Goal: Find contact information: Find contact information

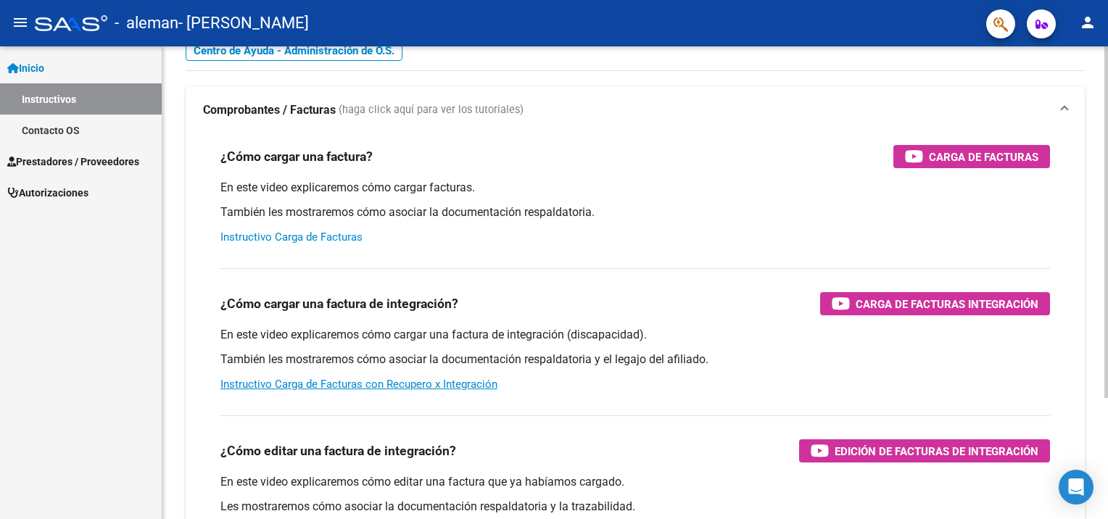
scroll to position [145, 0]
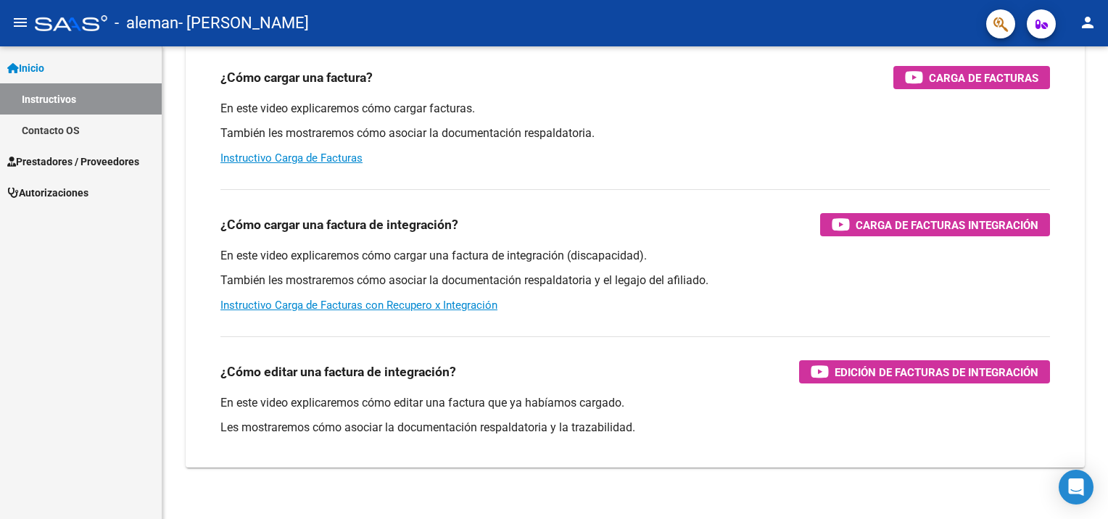
click at [89, 157] on span "Prestadores / Proveedores" at bounding box center [73, 162] width 132 height 16
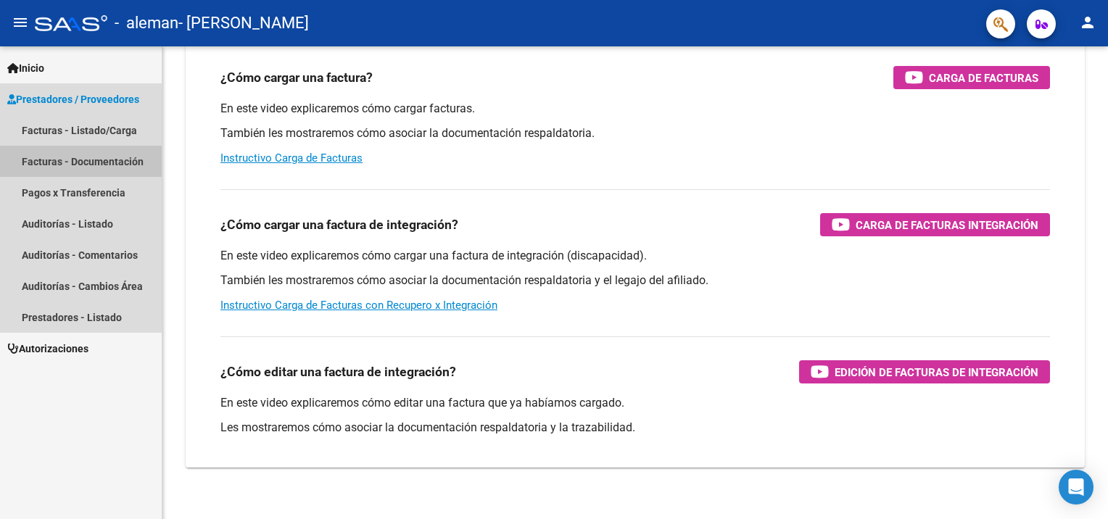
click at [102, 151] on link "Facturas - Documentación" at bounding box center [81, 161] width 162 height 31
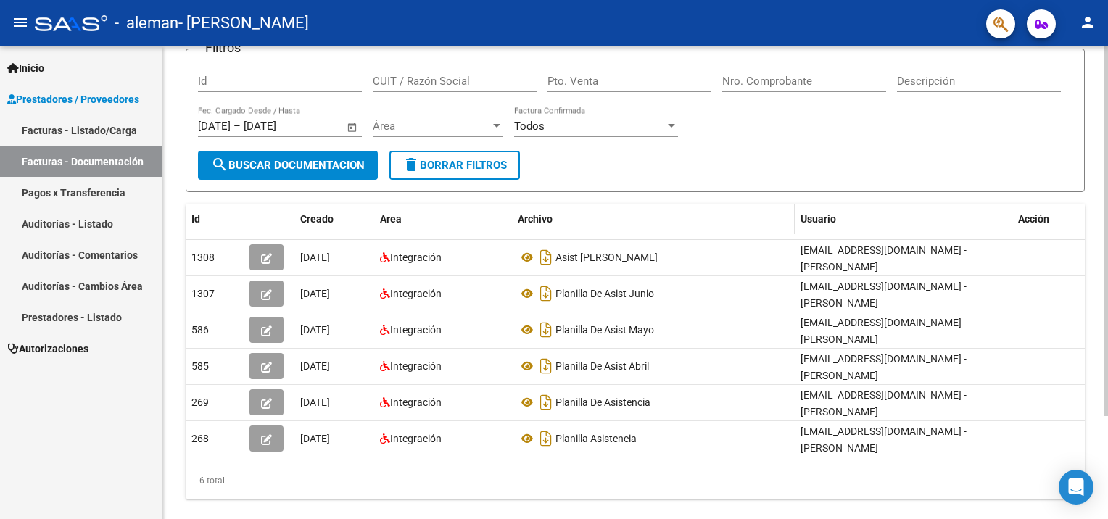
scroll to position [130, 0]
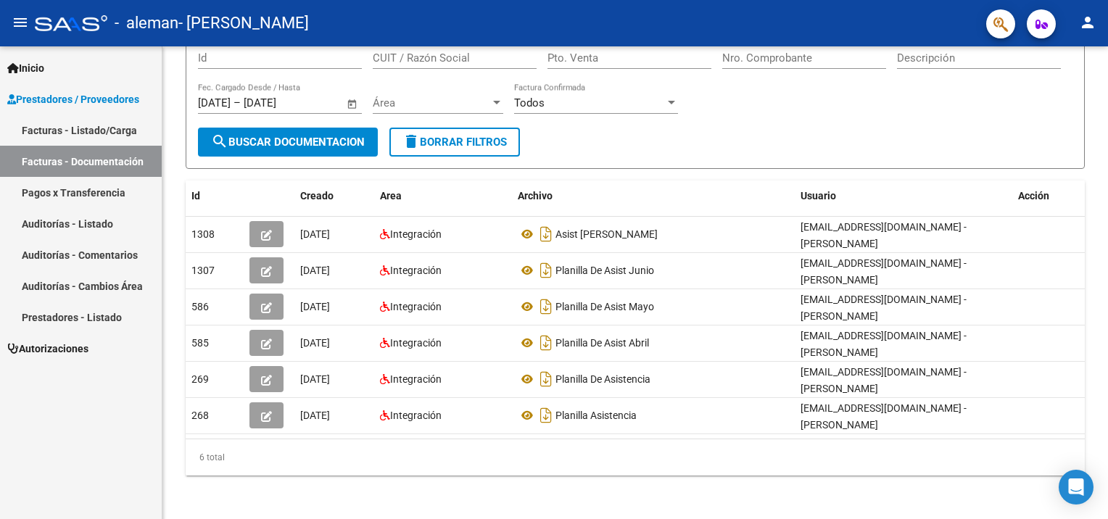
click at [125, 189] on link "Pagos x Transferencia" at bounding box center [81, 192] width 162 height 31
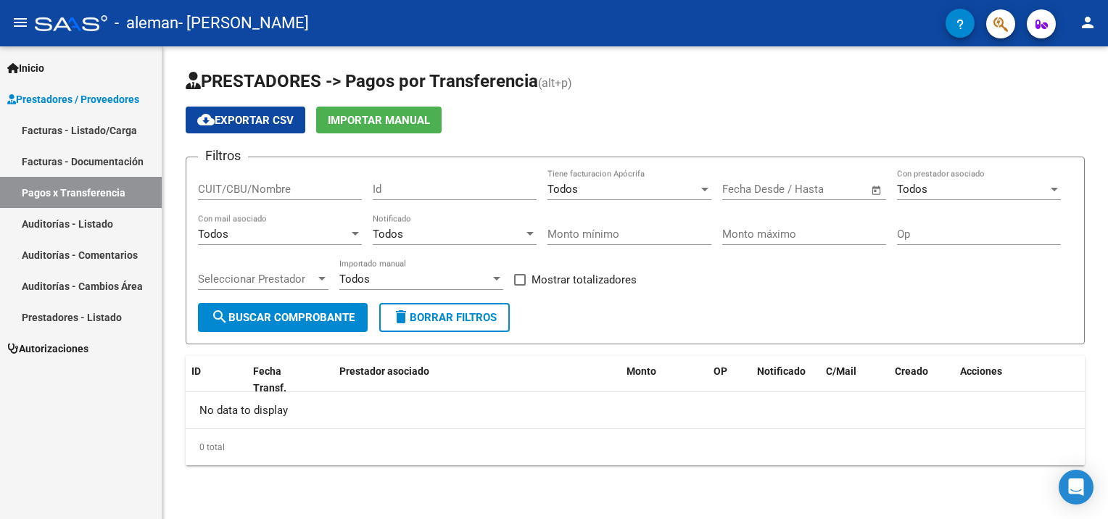
click at [67, 286] on link "Auditorías - Cambios Área" at bounding box center [81, 285] width 162 height 31
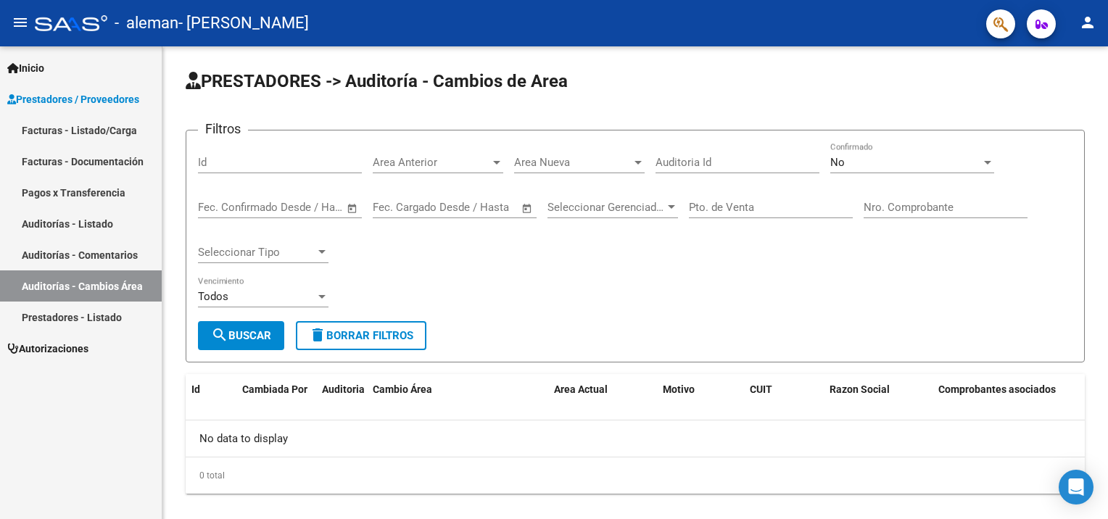
click at [59, 130] on link "Facturas - Listado/Carga" at bounding box center [81, 130] width 162 height 31
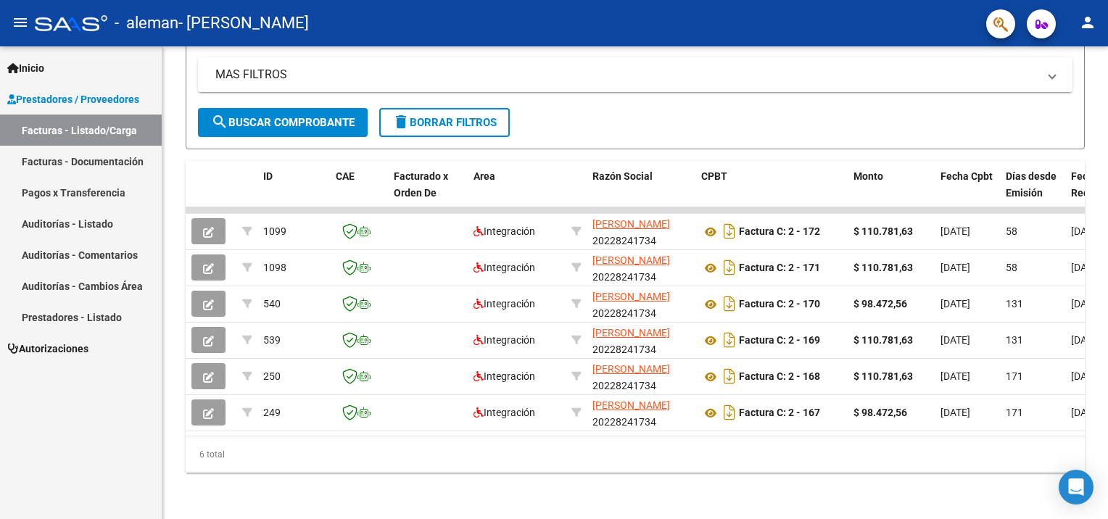
click at [84, 316] on link "Prestadores - Listado" at bounding box center [81, 317] width 162 height 31
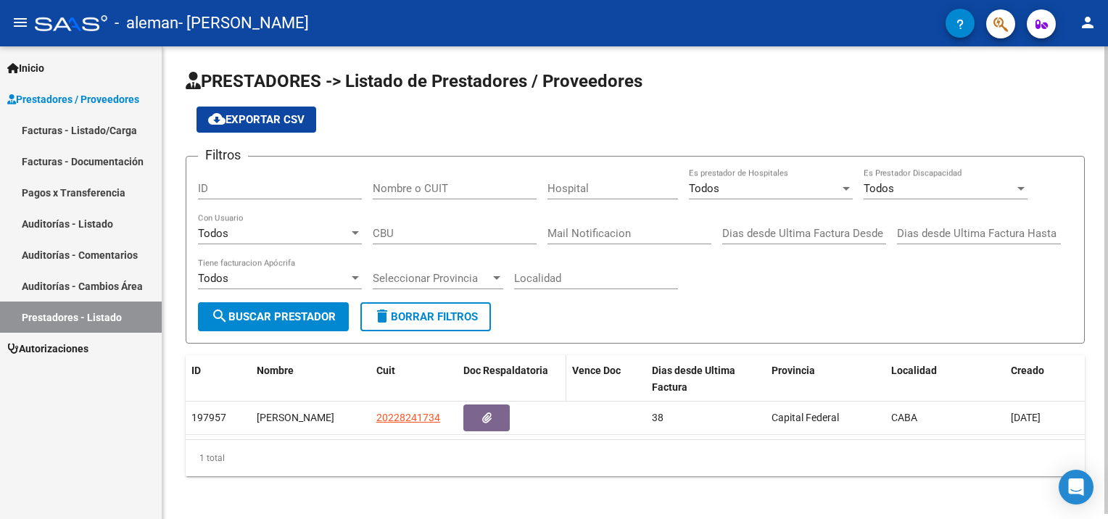
scroll to position [4, 0]
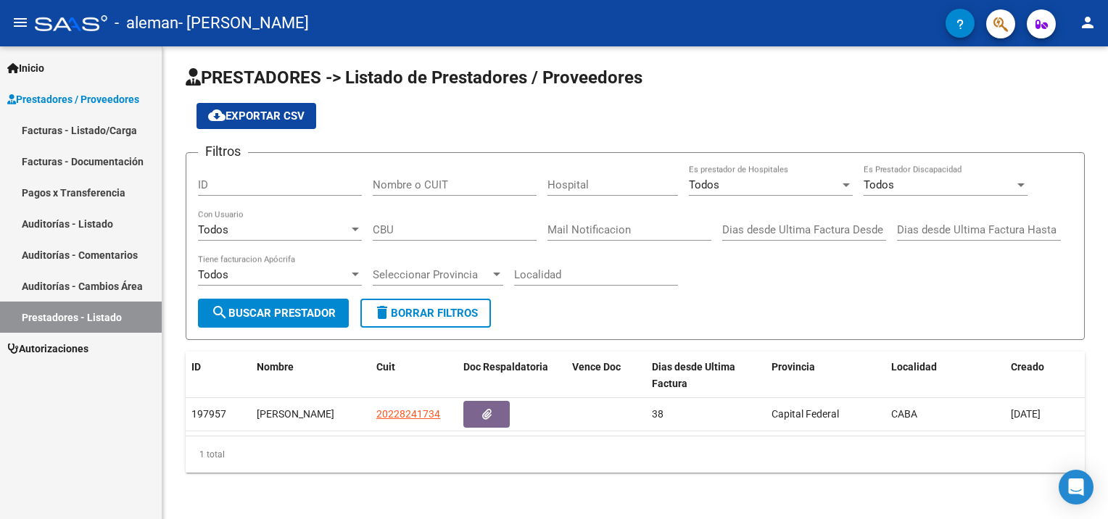
click at [113, 291] on link "Auditorías - Cambios Área" at bounding box center [81, 285] width 162 height 31
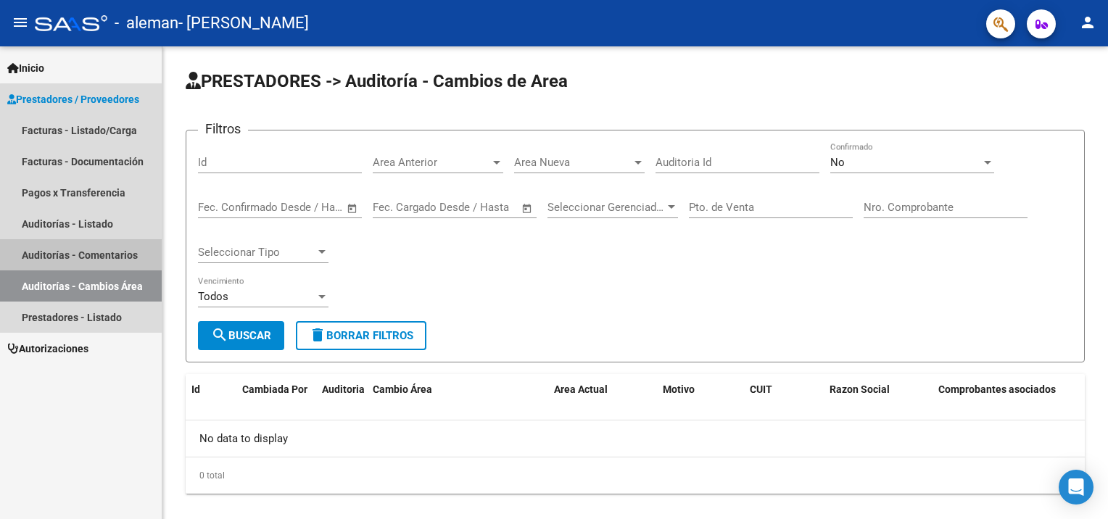
click at [111, 264] on link "Auditorías - Comentarios" at bounding box center [81, 254] width 162 height 31
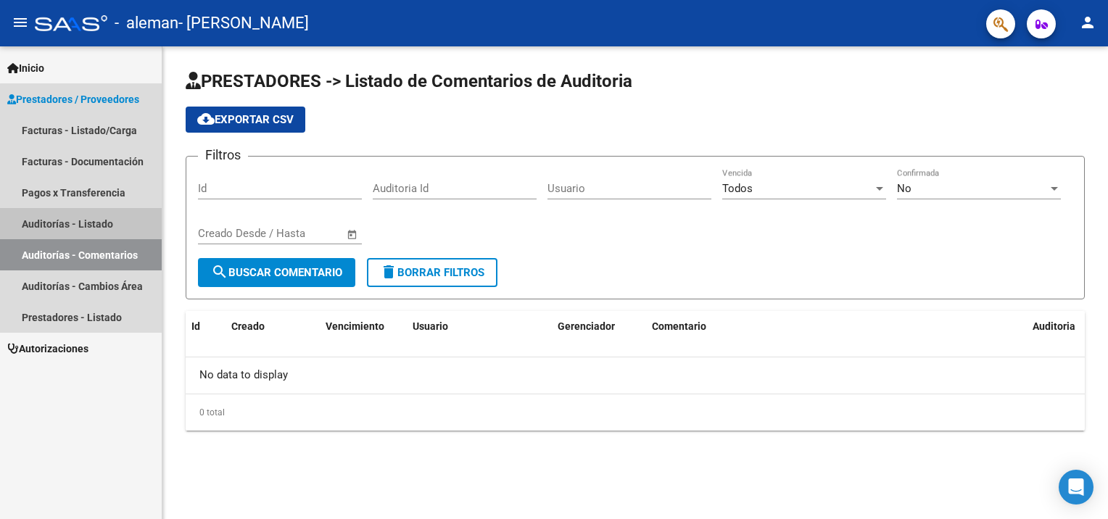
click at [107, 229] on link "Auditorías - Listado" at bounding box center [81, 223] width 162 height 31
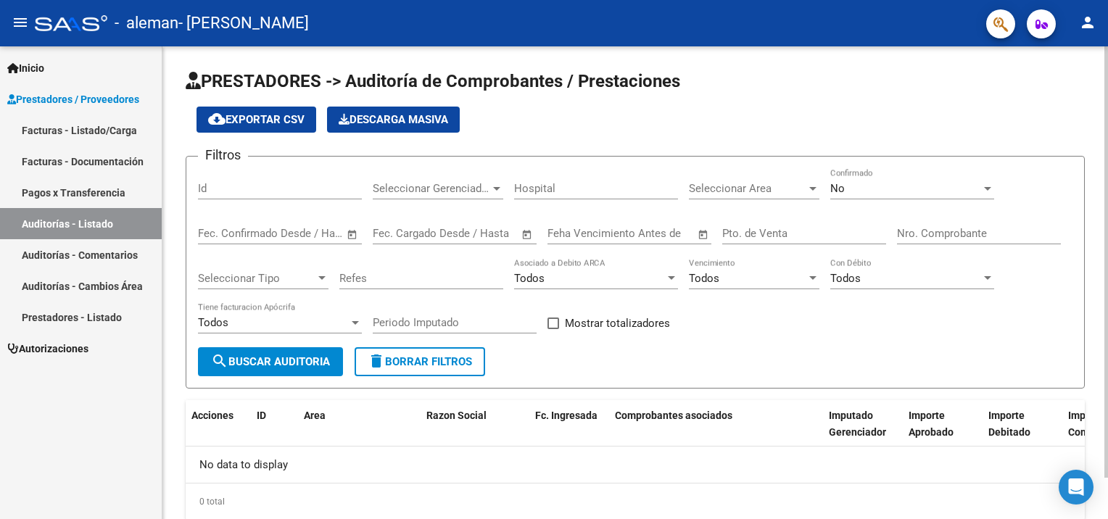
click at [254, 370] on button "search Buscar Auditoria" at bounding box center [270, 361] width 145 height 29
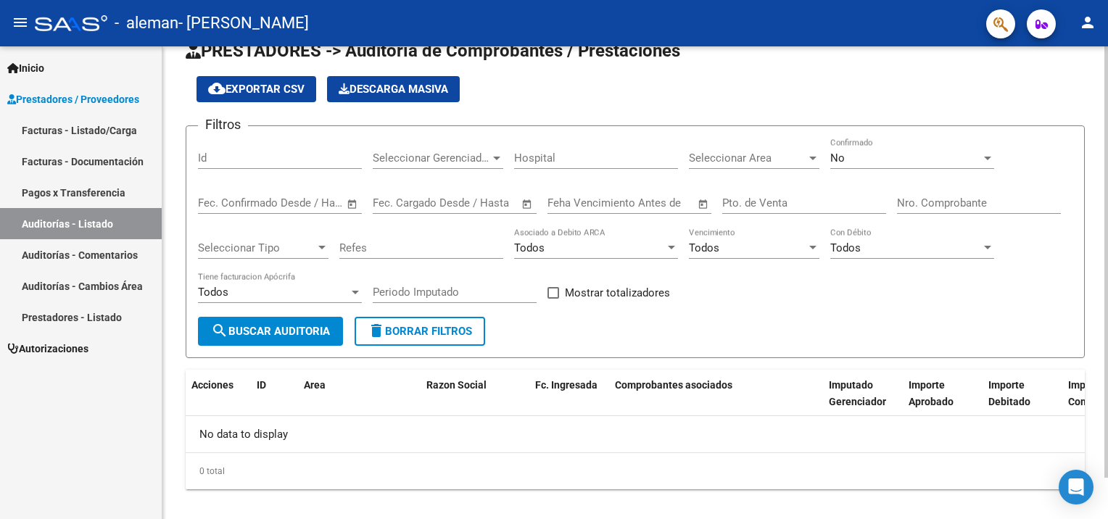
scroll to position [45, 0]
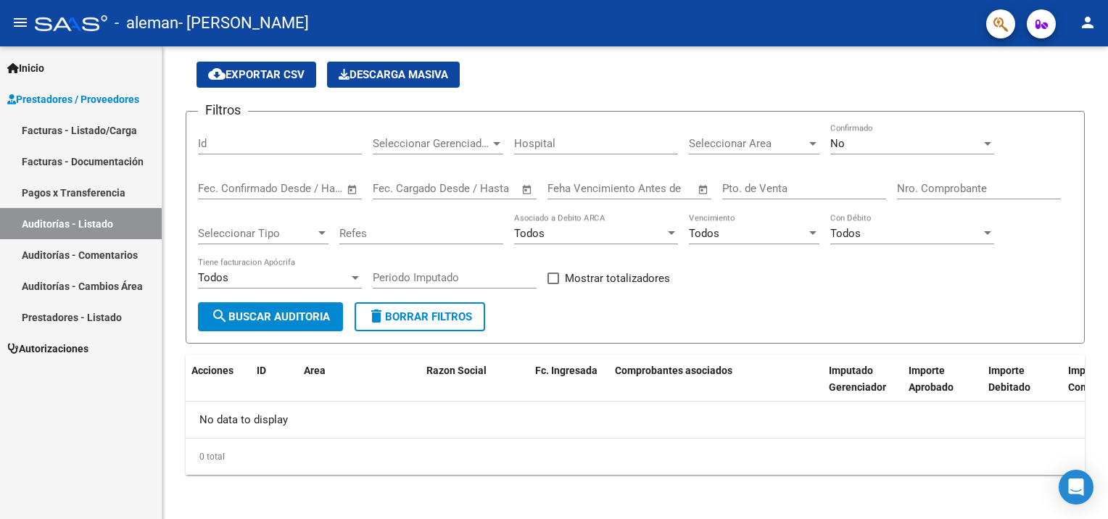
click at [110, 196] on link "Pagos x Transferencia" at bounding box center [81, 192] width 162 height 31
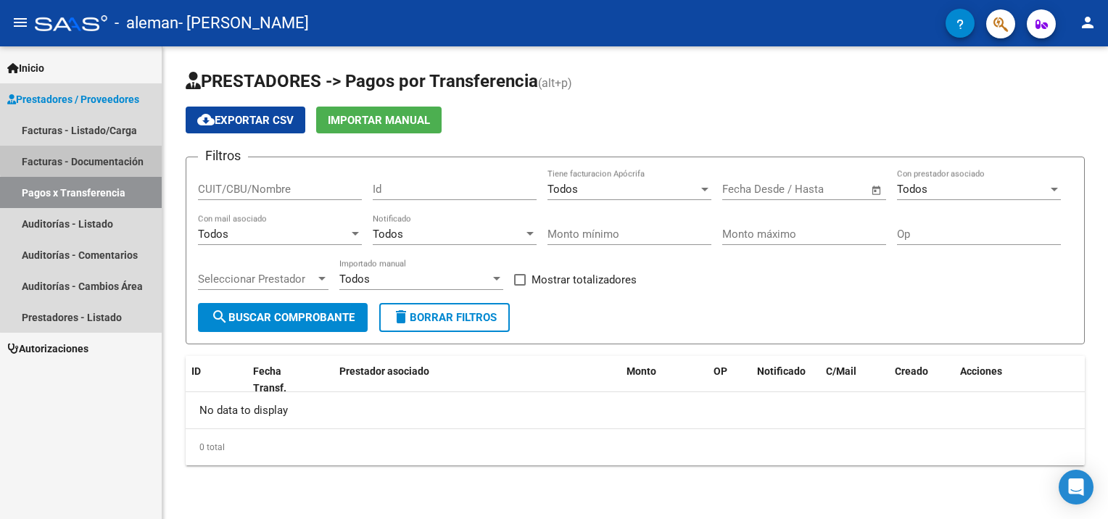
click at [123, 157] on link "Facturas - Documentación" at bounding box center [81, 161] width 162 height 31
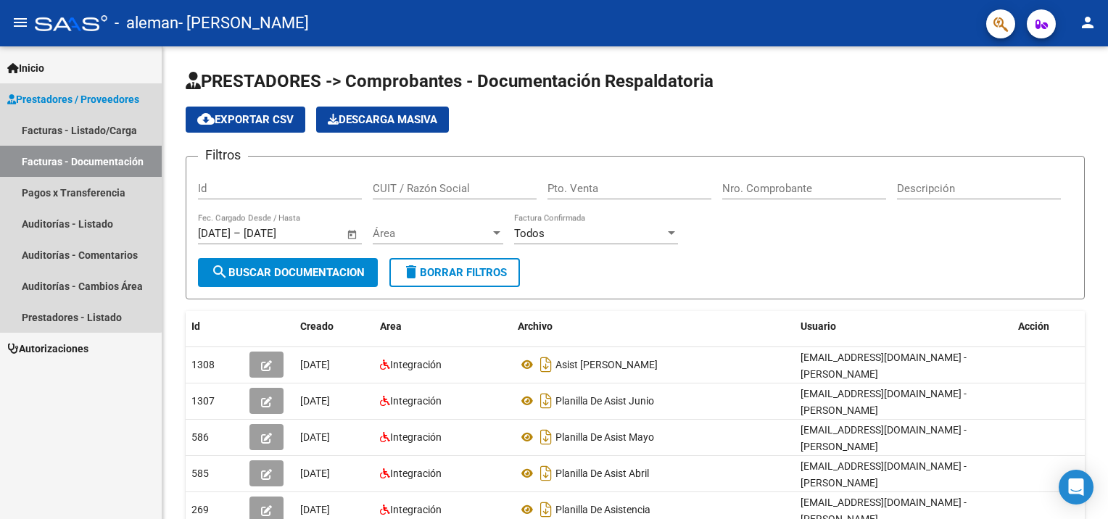
click at [75, 101] on span "Prestadores / Proveedores" at bounding box center [73, 99] width 132 height 16
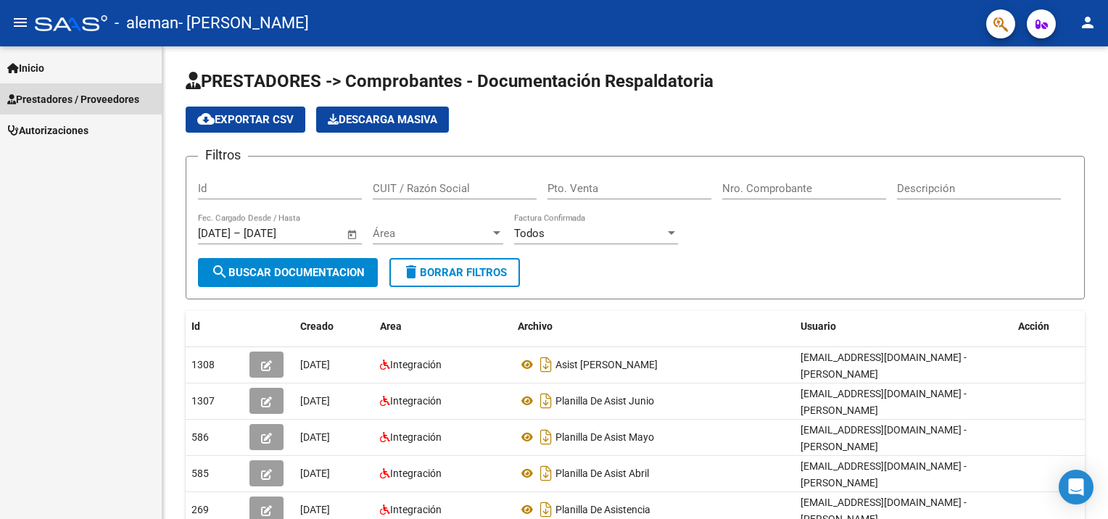
click at [49, 91] on span "Prestadores / Proveedores" at bounding box center [73, 99] width 132 height 16
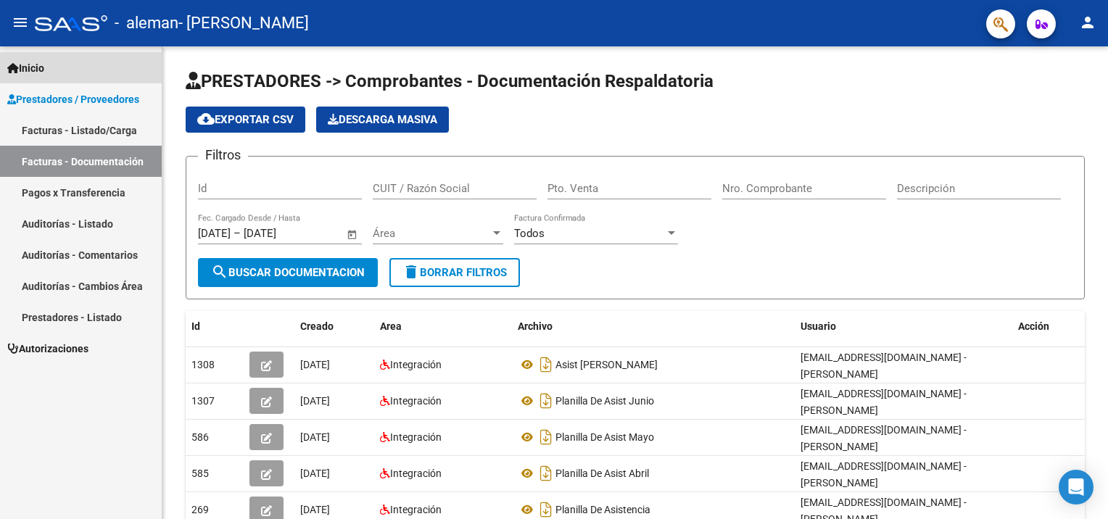
click at [29, 67] on span "Inicio" at bounding box center [25, 68] width 37 height 16
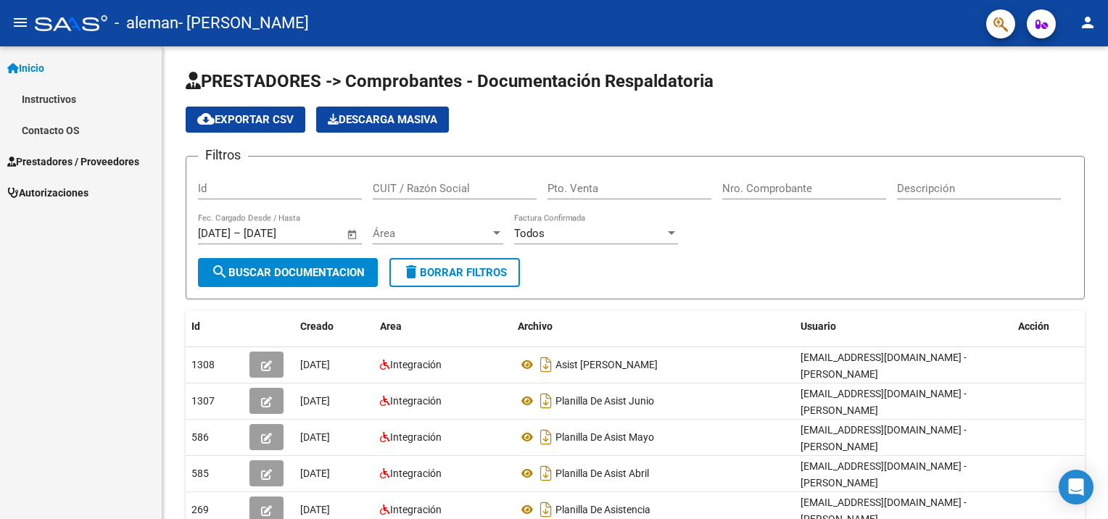
click at [43, 97] on link "Instructivos" at bounding box center [81, 98] width 162 height 31
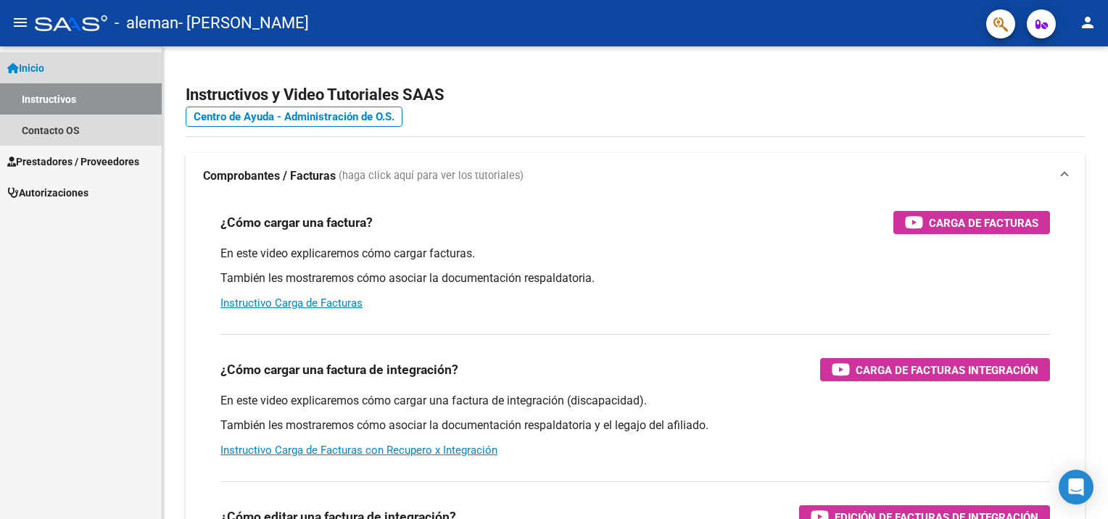
click at [16, 67] on icon at bounding box center [13, 68] width 12 height 10
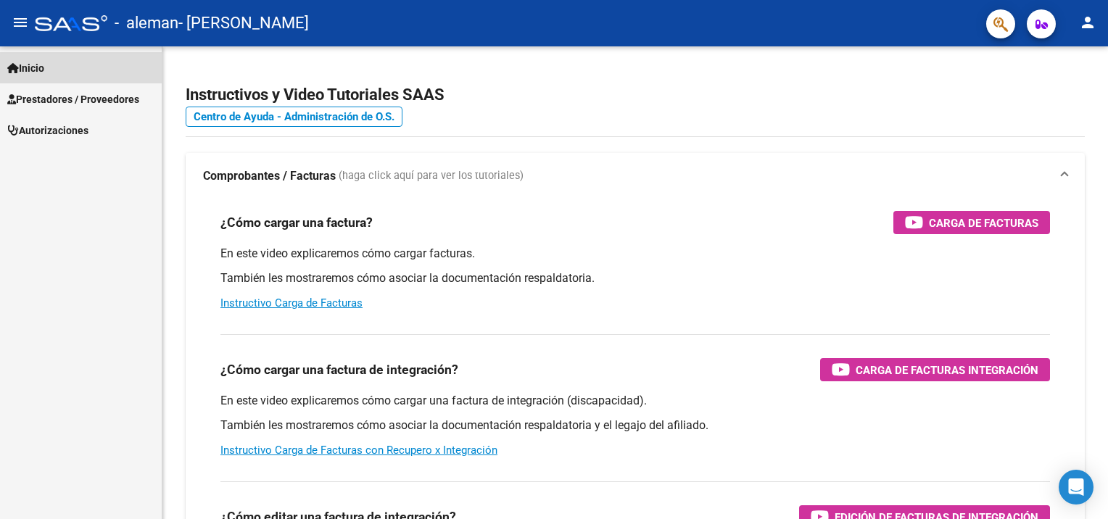
click at [17, 67] on icon at bounding box center [13, 68] width 12 height 10
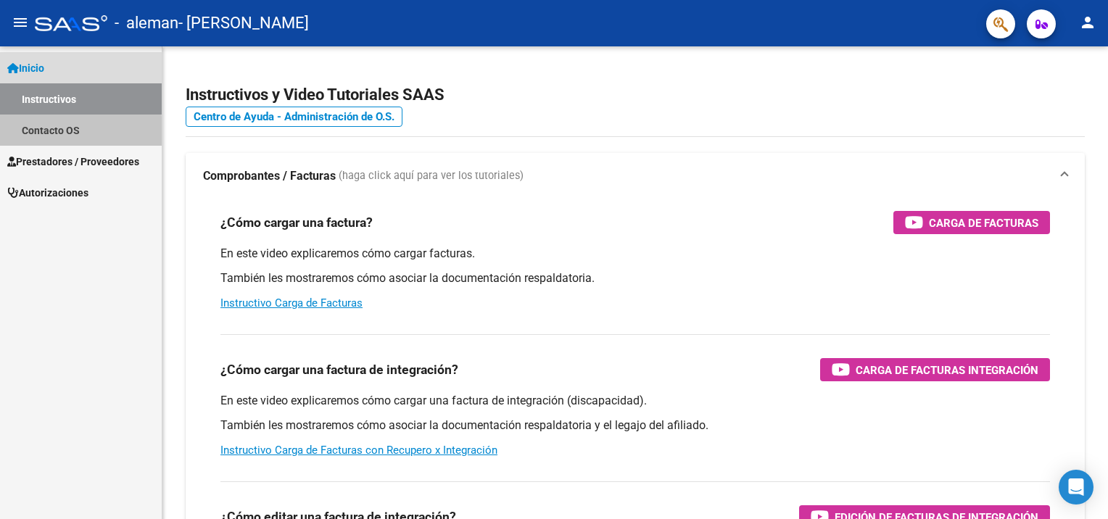
click at [46, 135] on link "Contacto OS" at bounding box center [81, 130] width 162 height 31
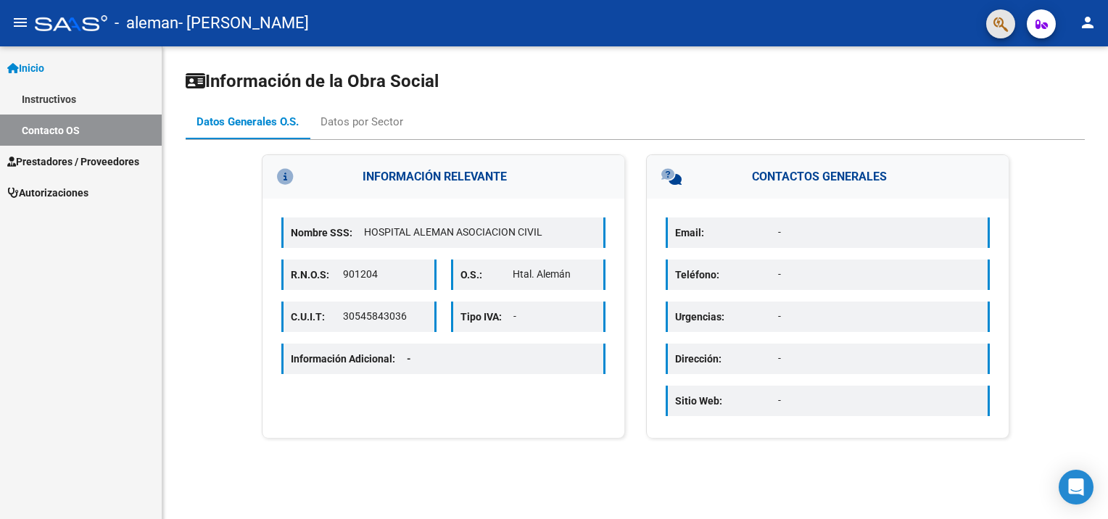
click at [990, 24] on button "button" at bounding box center [1000, 23] width 29 height 29
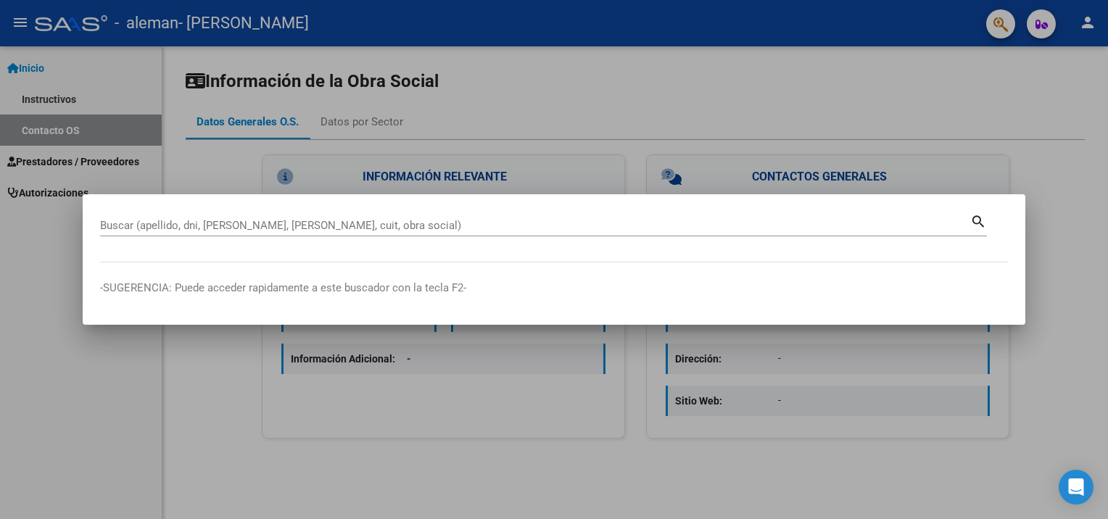
click at [990, 24] on div at bounding box center [554, 259] width 1108 height 519
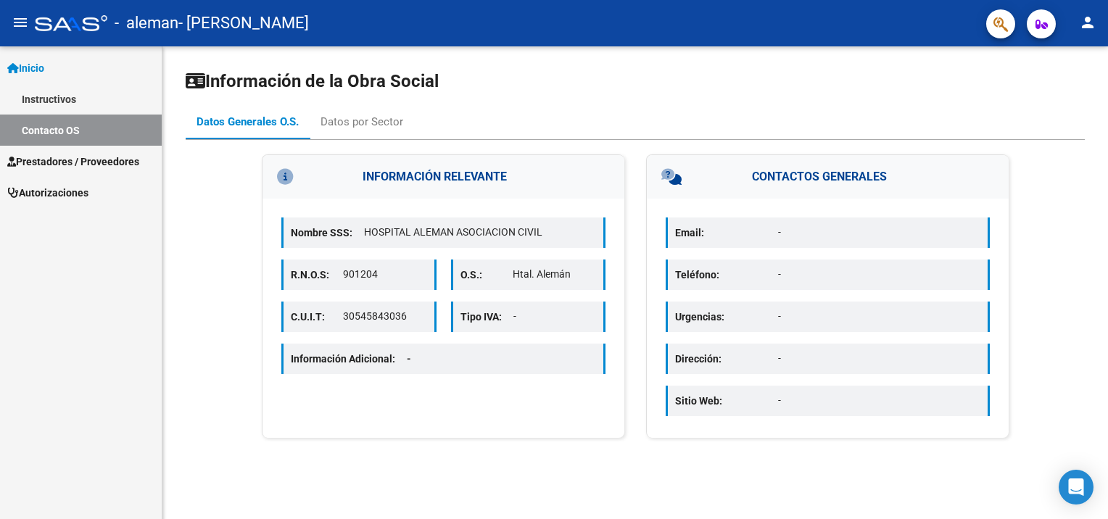
click at [1083, 19] on mat-icon "person" at bounding box center [1087, 22] width 17 height 17
click at [1083, 19] on div at bounding box center [554, 259] width 1108 height 519
click at [1054, 28] on button "button" at bounding box center [1041, 23] width 29 height 29
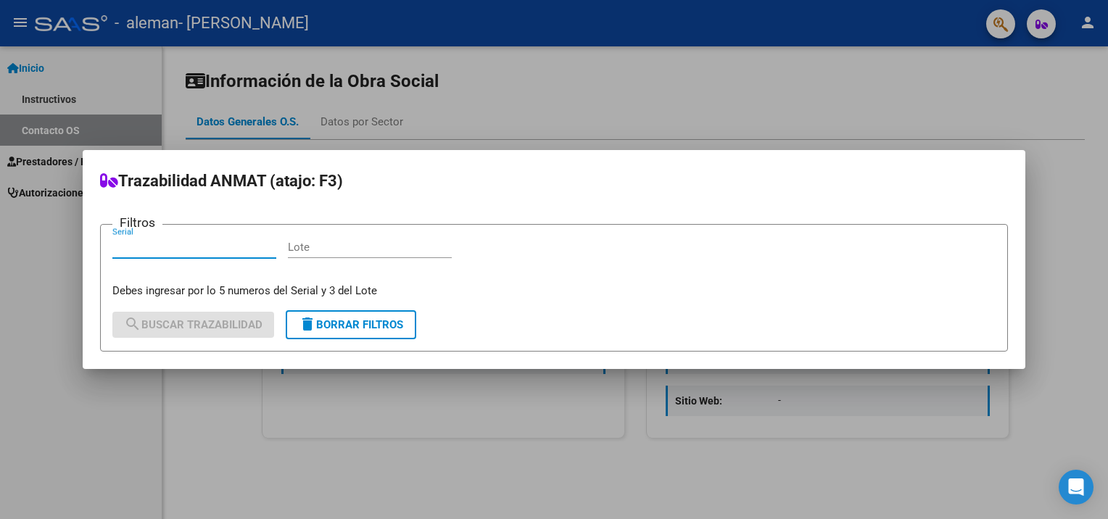
click at [1051, 24] on div at bounding box center [554, 259] width 1108 height 519
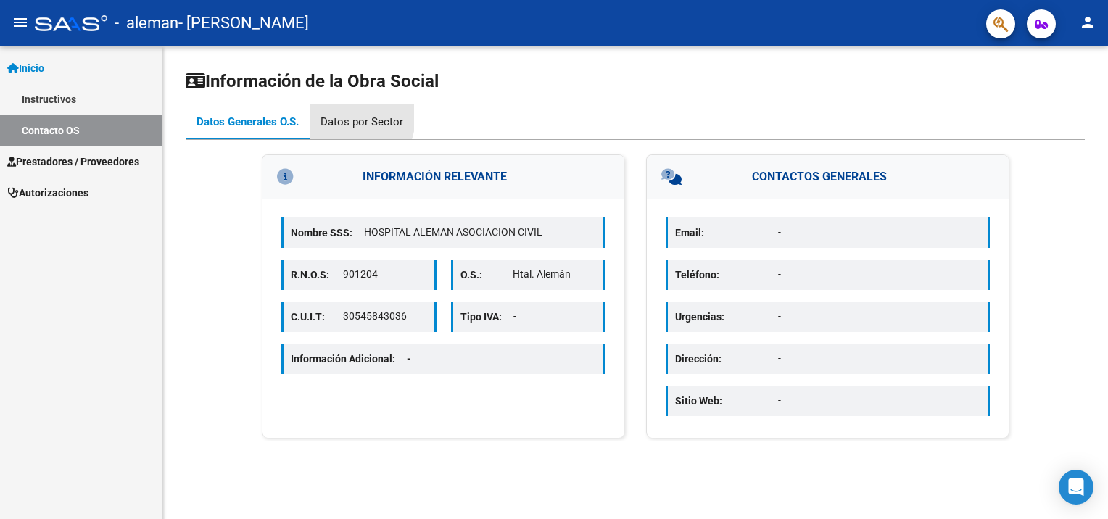
click at [347, 117] on div "Datos por Sector" at bounding box center [361, 122] width 83 height 16
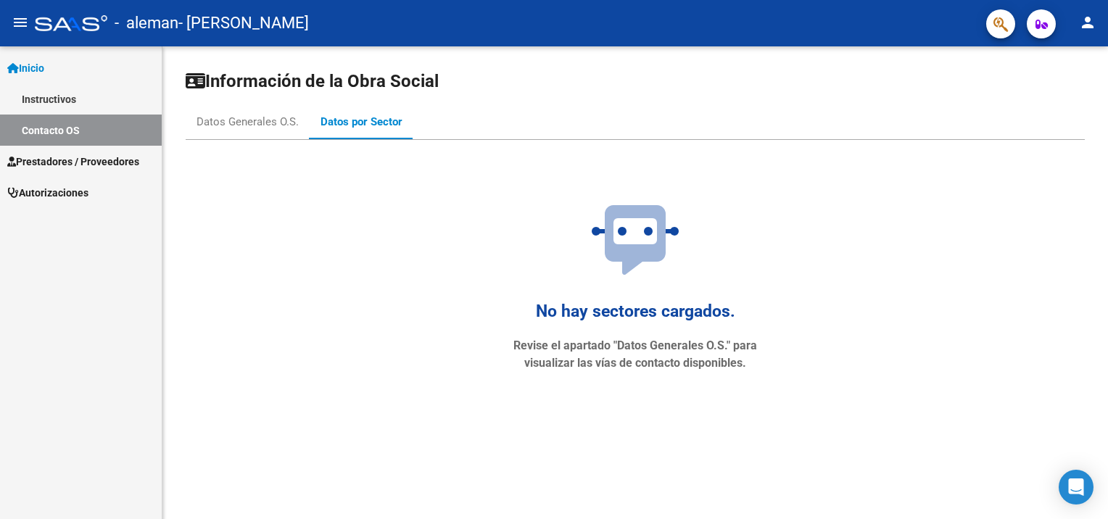
click at [15, 22] on mat-icon "menu" at bounding box center [20, 22] width 17 height 17
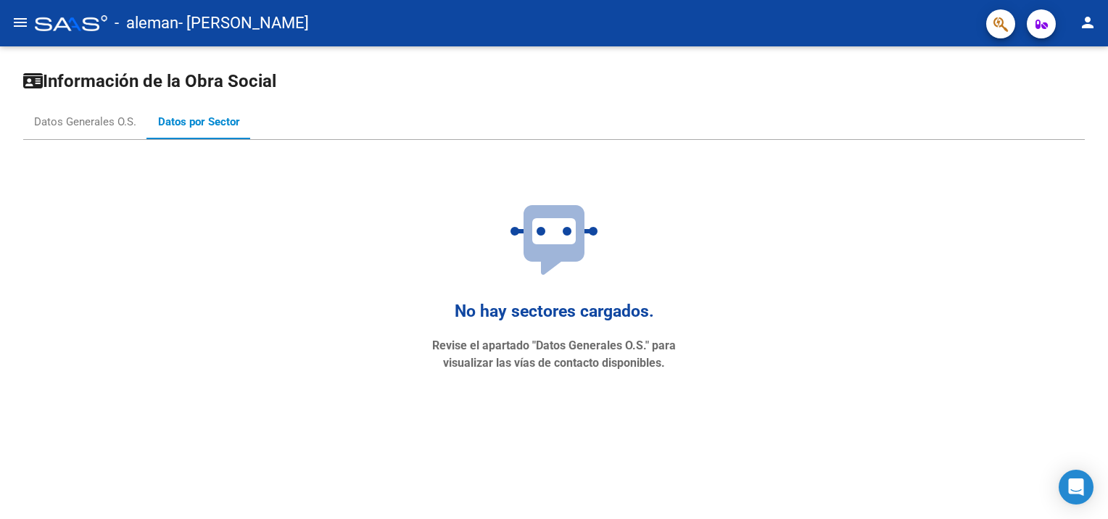
click at [15, 22] on mat-icon "menu" at bounding box center [20, 22] width 17 height 17
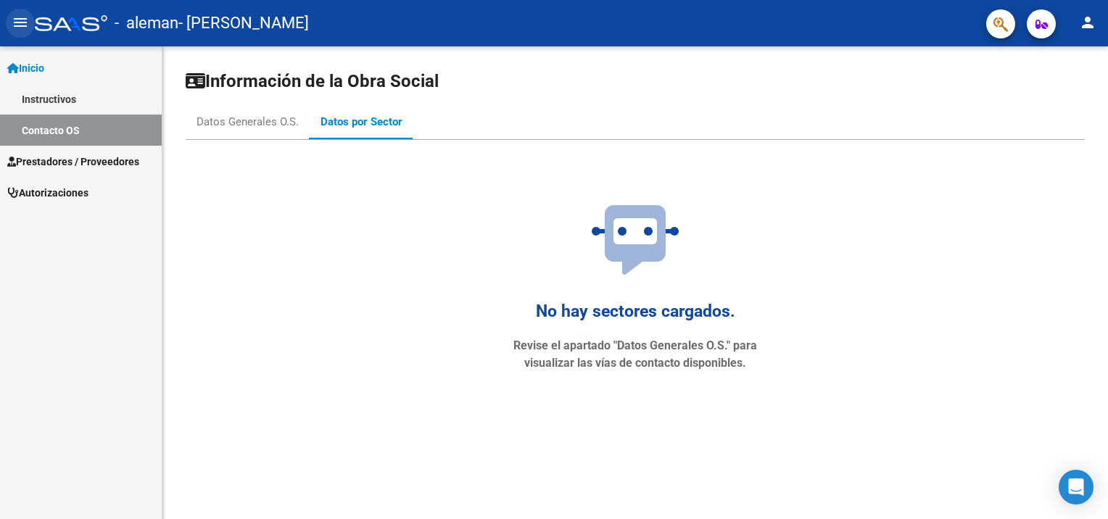
click at [15, 22] on mat-icon "menu" at bounding box center [20, 22] width 17 height 17
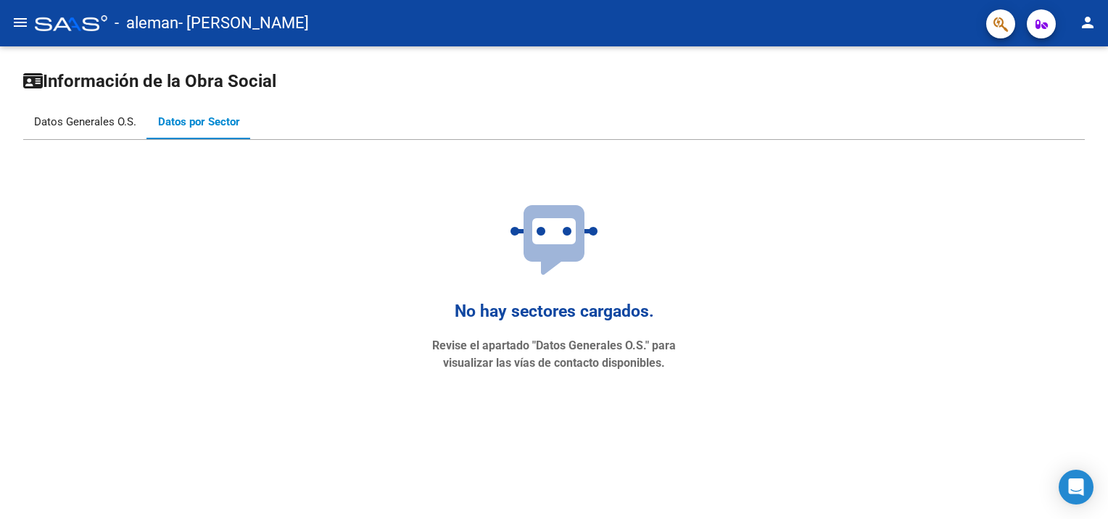
click at [94, 125] on div "Datos Generales O.S." at bounding box center [85, 122] width 102 height 16
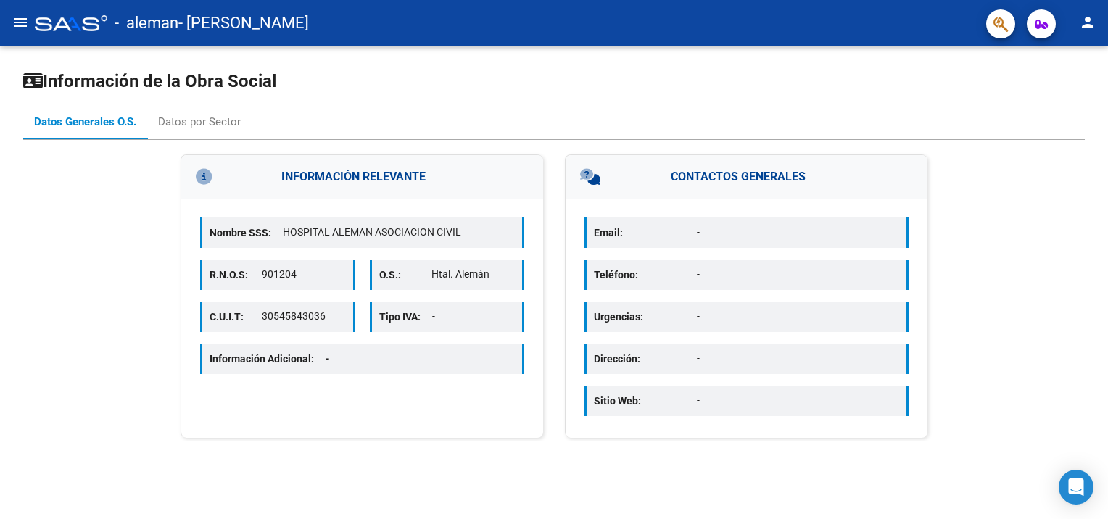
click at [22, 22] on mat-icon "menu" at bounding box center [20, 22] width 17 height 17
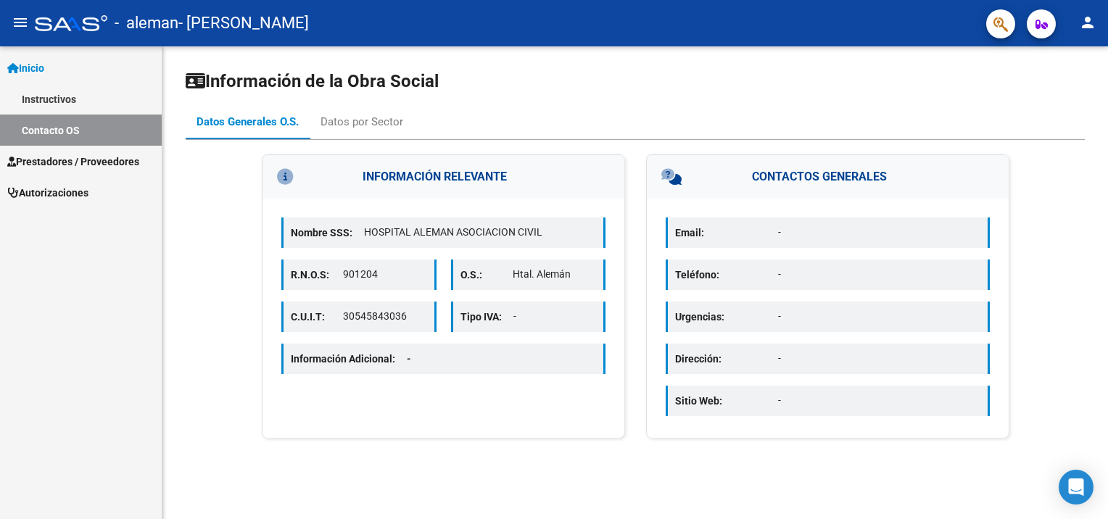
click at [41, 193] on span "Autorizaciones" at bounding box center [47, 193] width 81 height 16
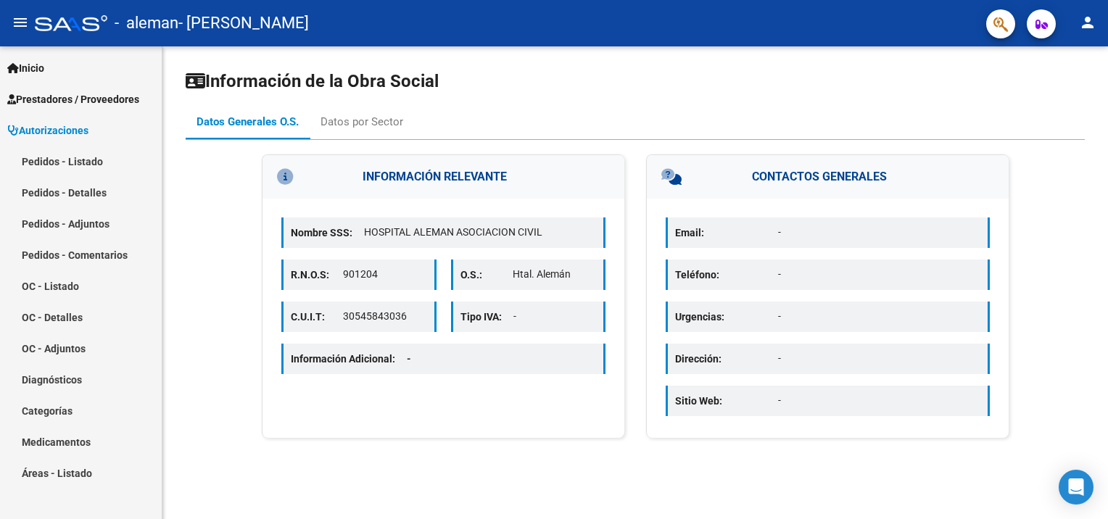
drag, startPoint x: 14, startPoint y: 0, endPoint x: 120, endPoint y: 90, distance: 139.4
click at [120, 90] on link "Prestadores / Proveedores" at bounding box center [81, 98] width 162 height 31
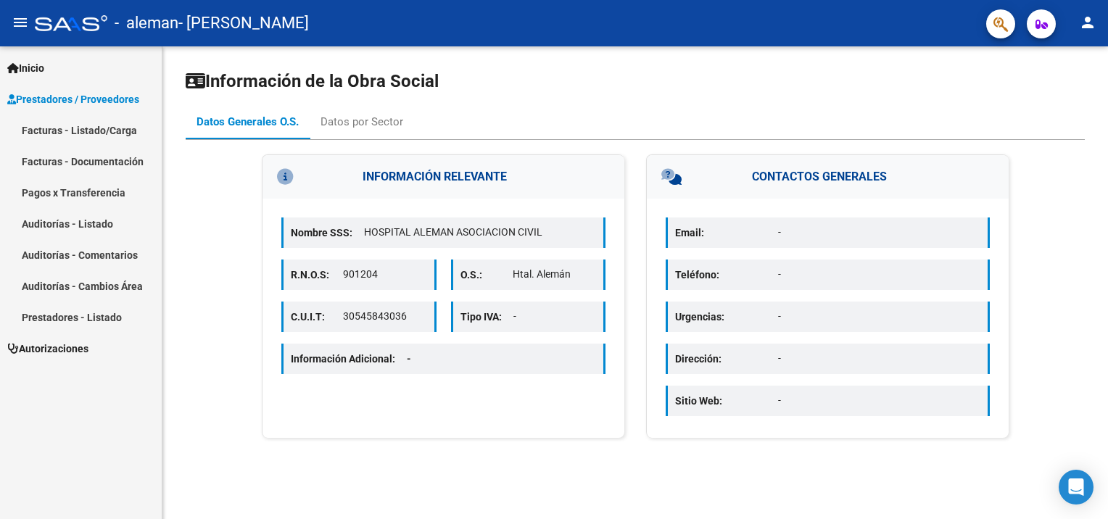
click at [57, 26] on div at bounding box center [71, 23] width 72 height 16
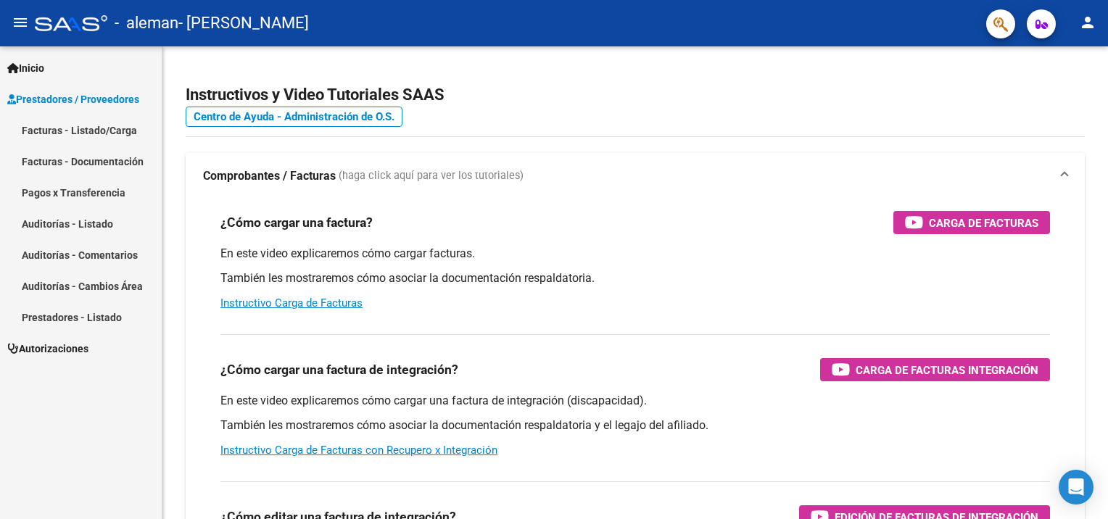
click at [229, 23] on span "- [PERSON_NAME]" at bounding box center [243, 23] width 130 height 32
click at [1087, 27] on mat-icon "person" at bounding box center [1087, 22] width 17 height 17
click at [934, 75] on div at bounding box center [554, 259] width 1108 height 519
